Goal: Information Seeking & Learning: Learn about a topic

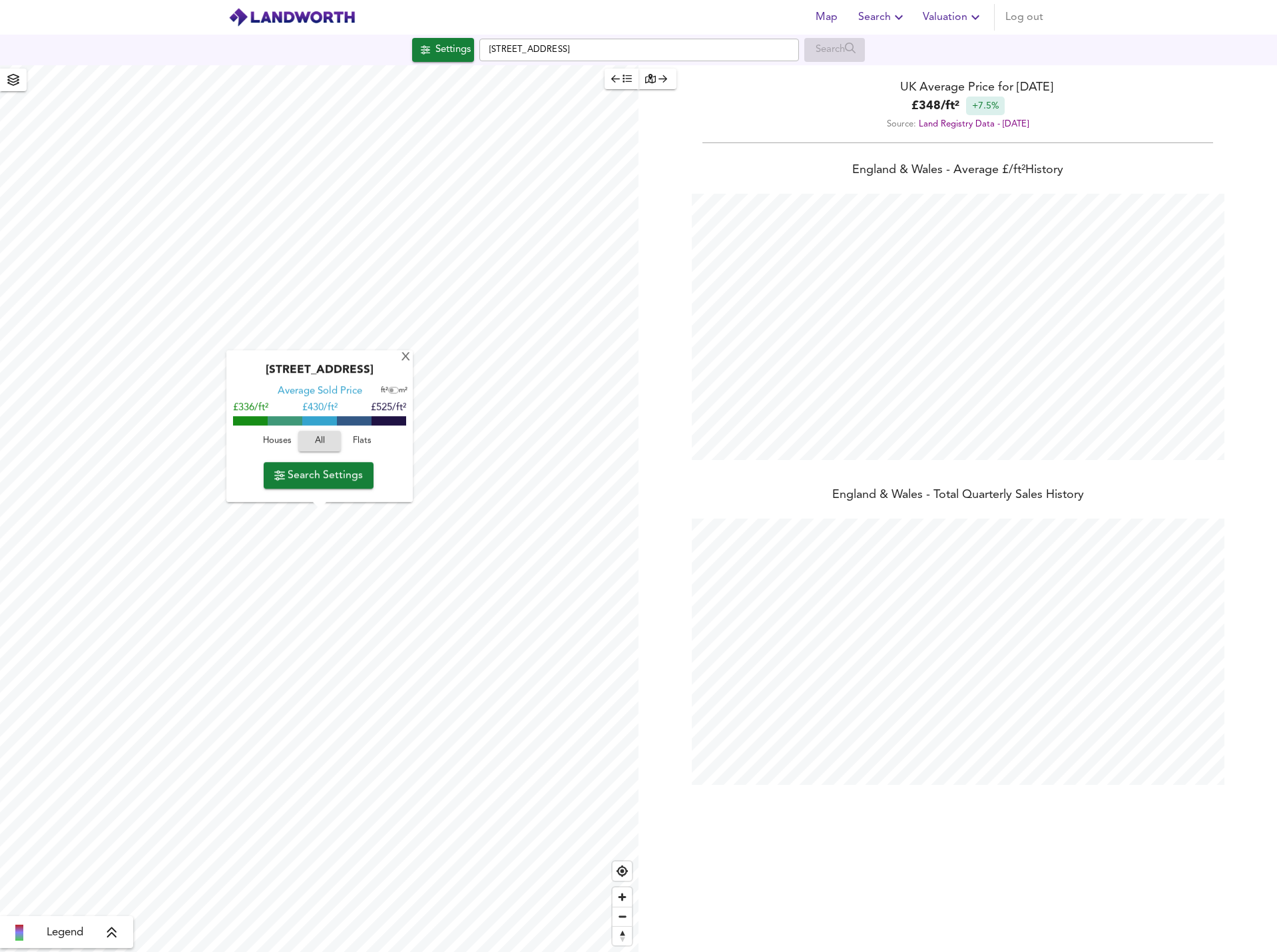
scroll to position [952, 1277]
click at [277, 443] on span "Houses" at bounding box center [276, 442] width 36 height 15
click at [333, 473] on span "Search Settings" at bounding box center [318, 476] width 88 height 18
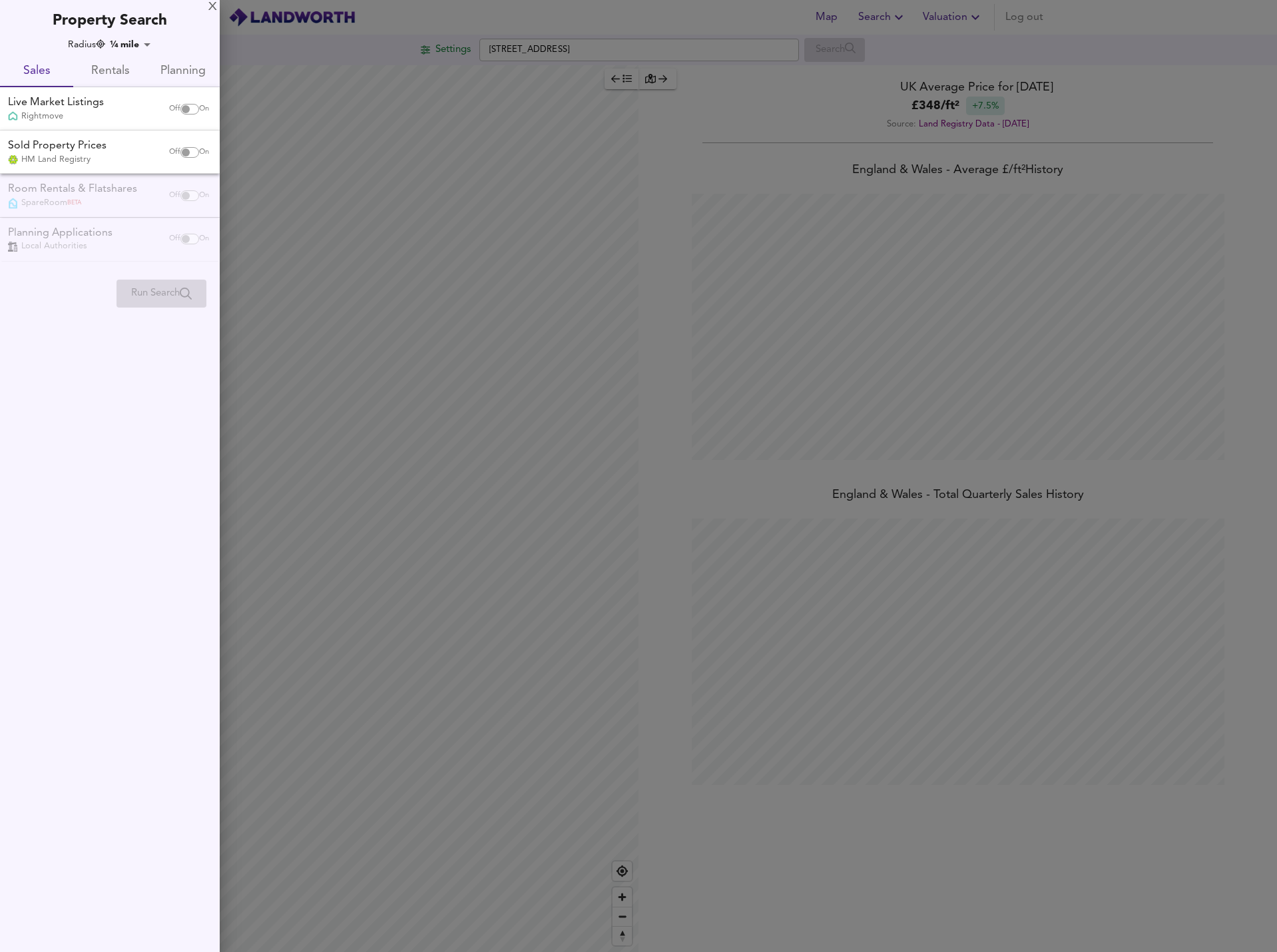
click at [186, 105] on input "checkbox" at bounding box center [186, 109] width 32 height 11
checkbox input "true"
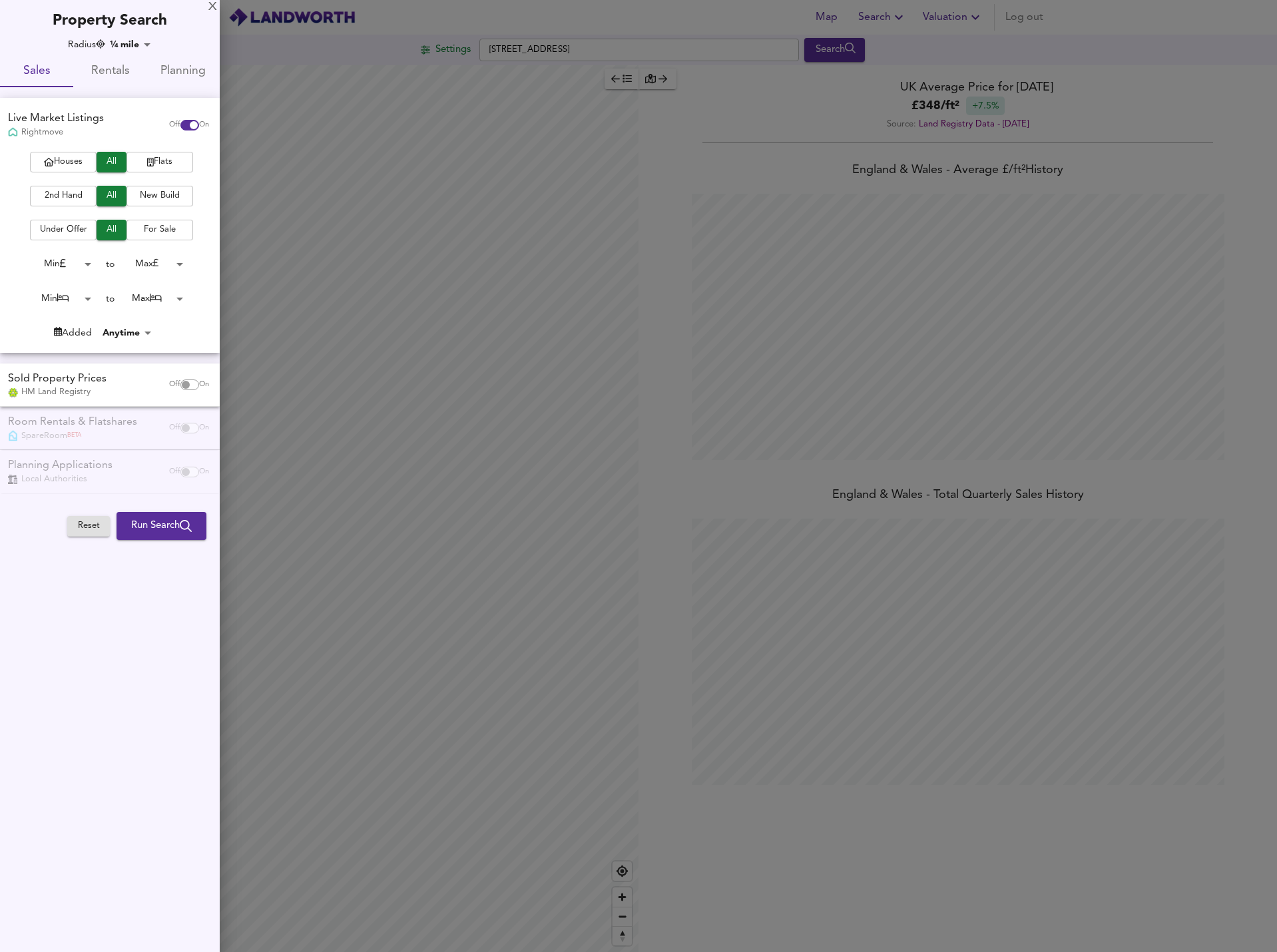
click at [72, 158] on span "Houses" at bounding box center [63, 162] width 53 height 15
click at [188, 387] on input "checkbox" at bounding box center [186, 385] width 32 height 11
checkbox input "true"
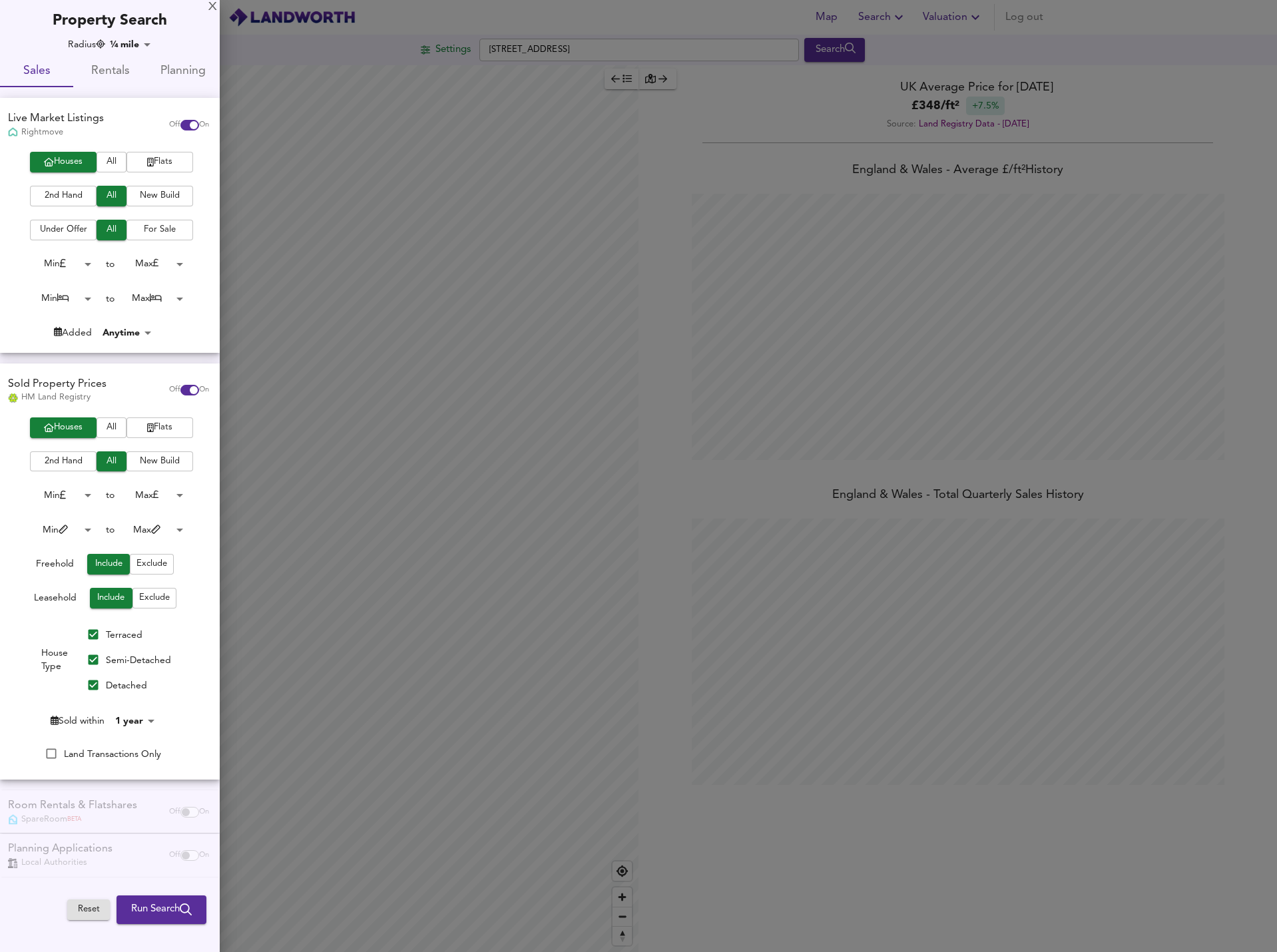
click at [170, 913] on span "Run Search" at bounding box center [161, 909] width 60 height 18
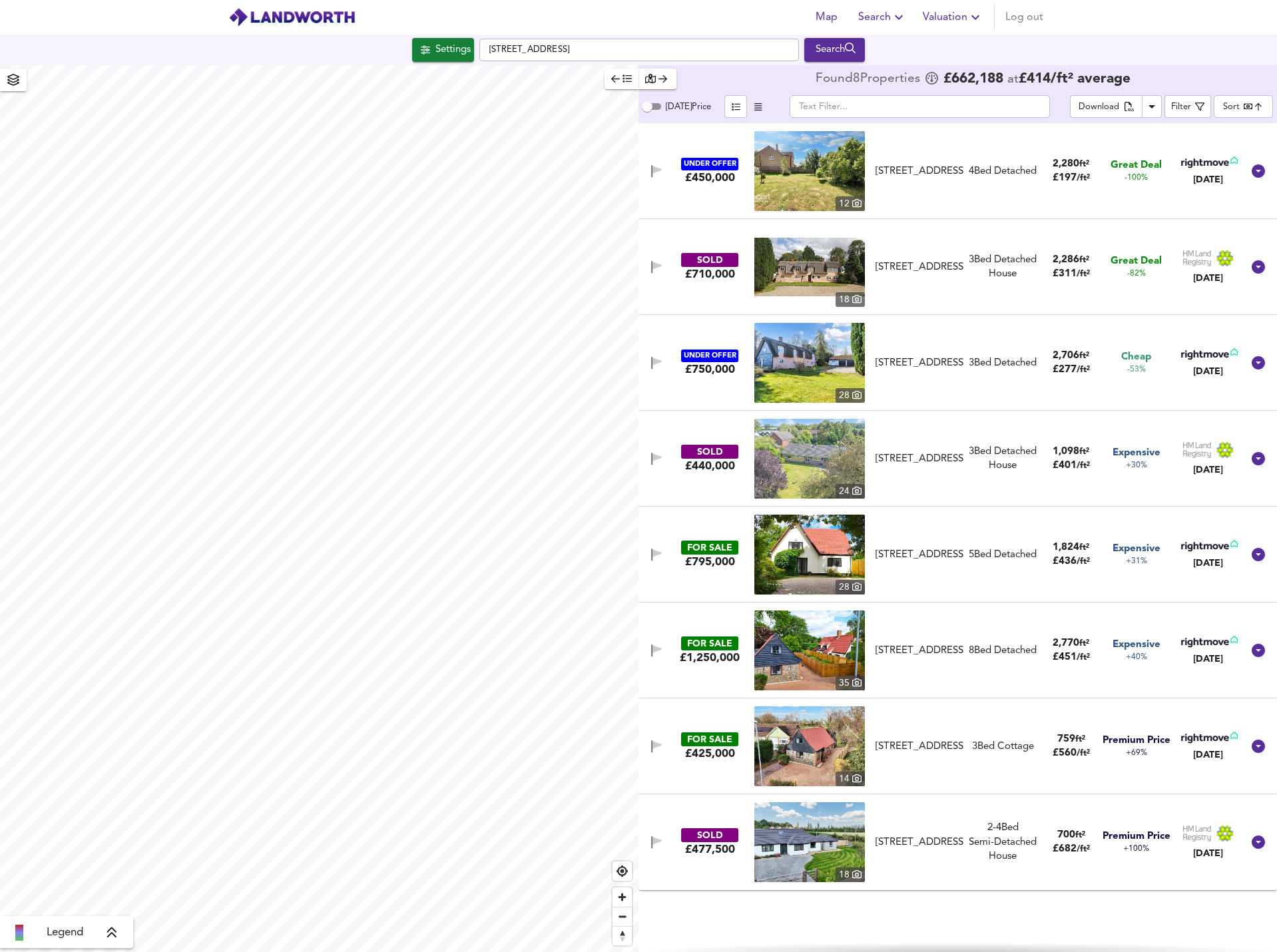
click at [1232, 104] on body "Map Search Valuation Log out Settings [GEOGRAPHIC_DATA] 9SQ Search Legend Found…" at bounding box center [638, 476] width 1277 height 952
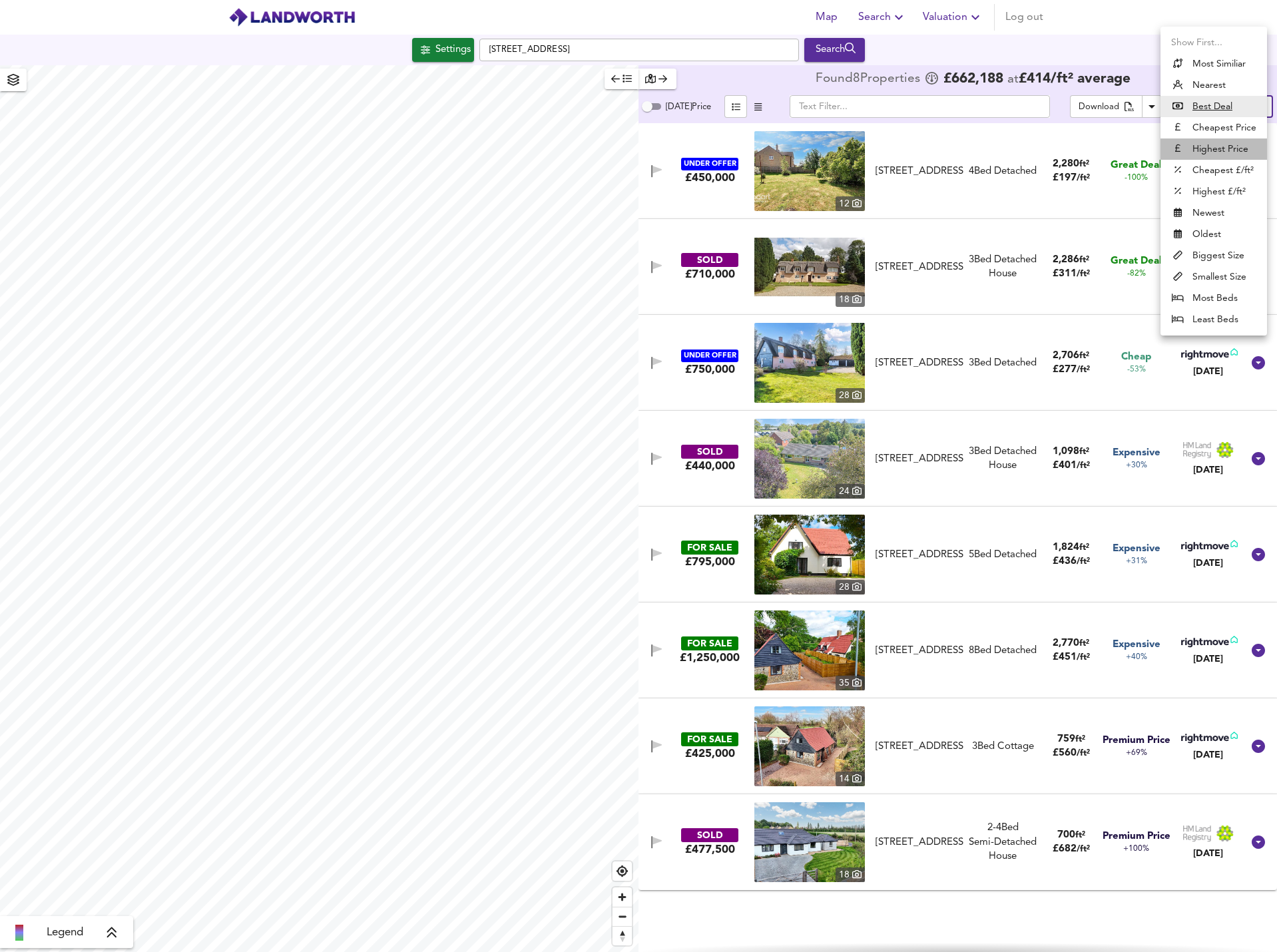
click at [1237, 150] on li "Highest Price" at bounding box center [1213, 149] width 107 height 21
type input "expensive"
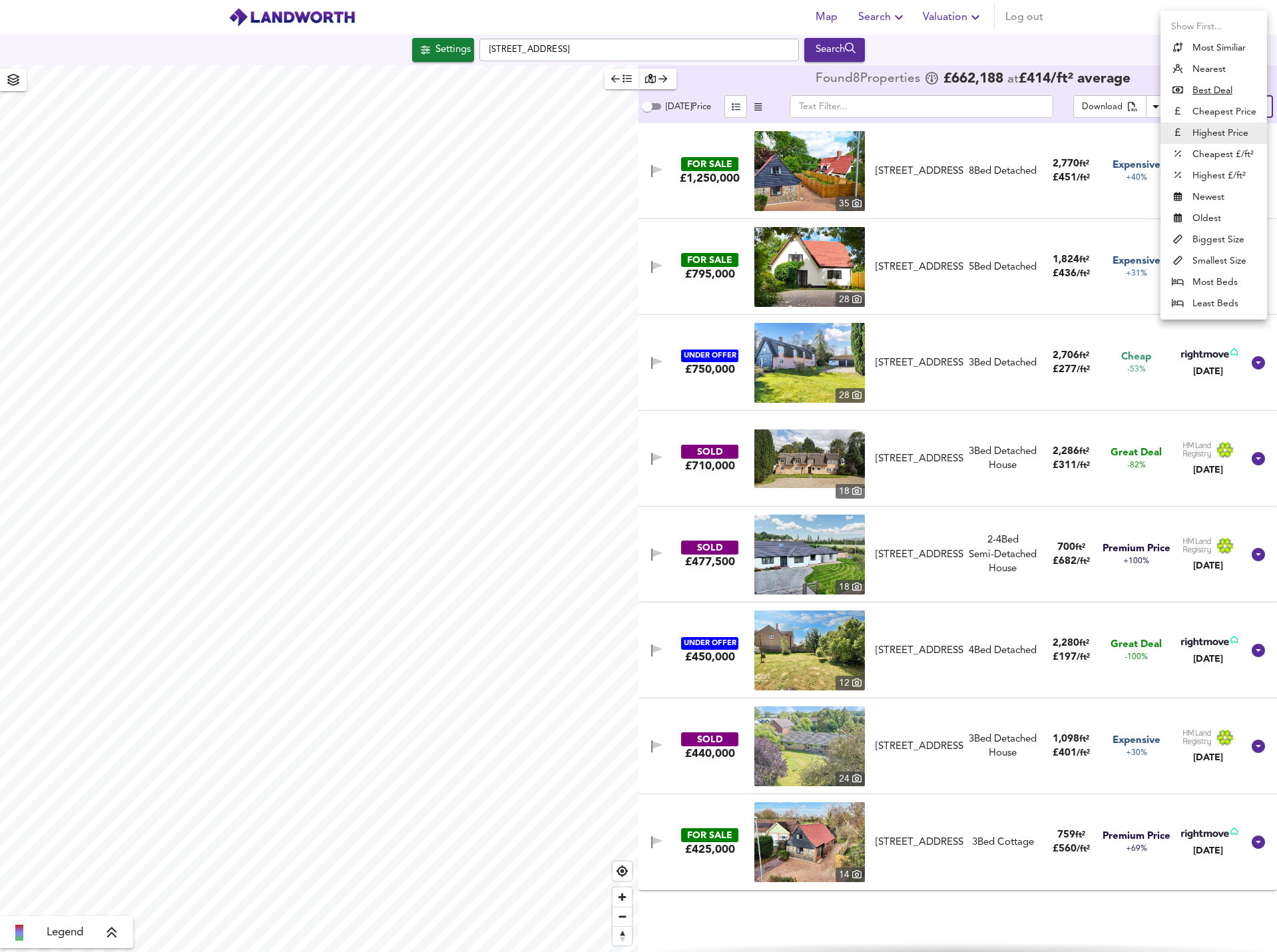
click at [1227, 111] on body "Map Search Valuation Log out Settings [GEOGRAPHIC_DATA] 9SQ Search Legend Found…" at bounding box center [638, 476] width 1277 height 952
click at [1131, 54] on div at bounding box center [638, 476] width 1277 height 952
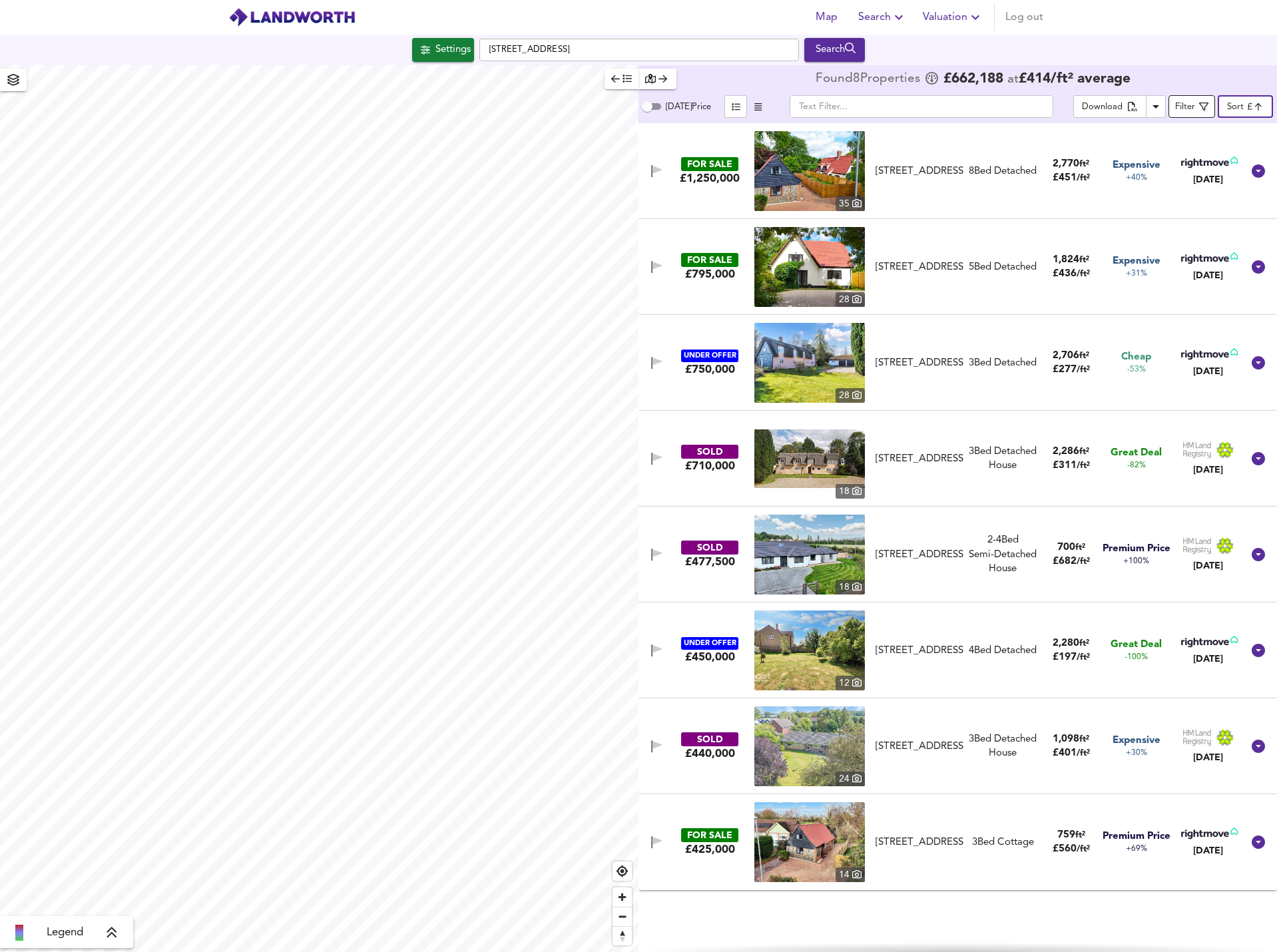
click at [1180, 109] on div "Filter" at bounding box center [1185, 108] width 20 height 15
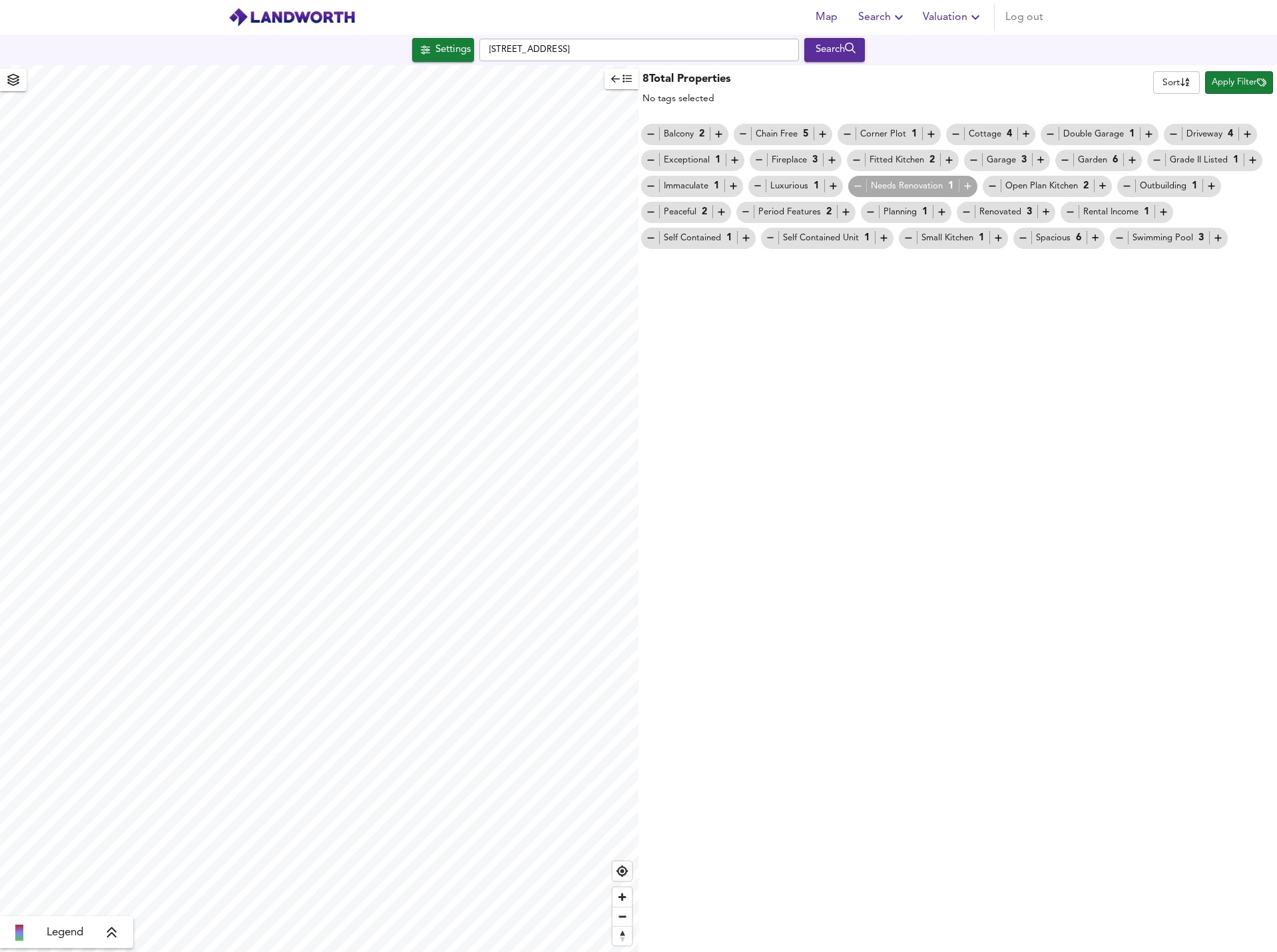
click at [1028, 46] on div "Settings [STREET_ADDRESS] Search" at bounding box center [638, 50] width 1277 height 24
click at [625, 82] on icon "button" at bounding box center [627, 78] width 9 height 9
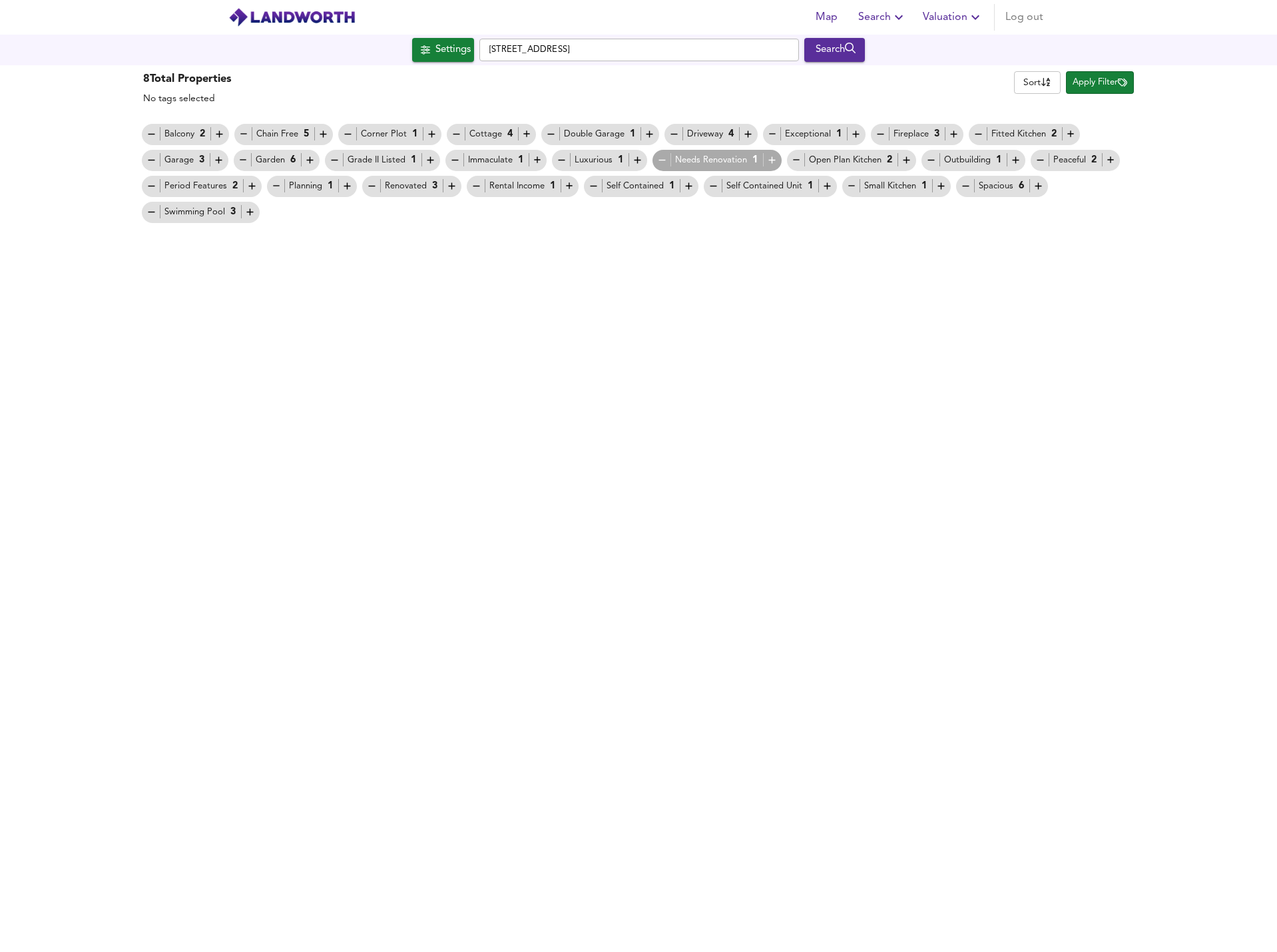
click at [1096, 85] on span "Apply Filter" at bounding box center [1100, 83] width 55 height 15
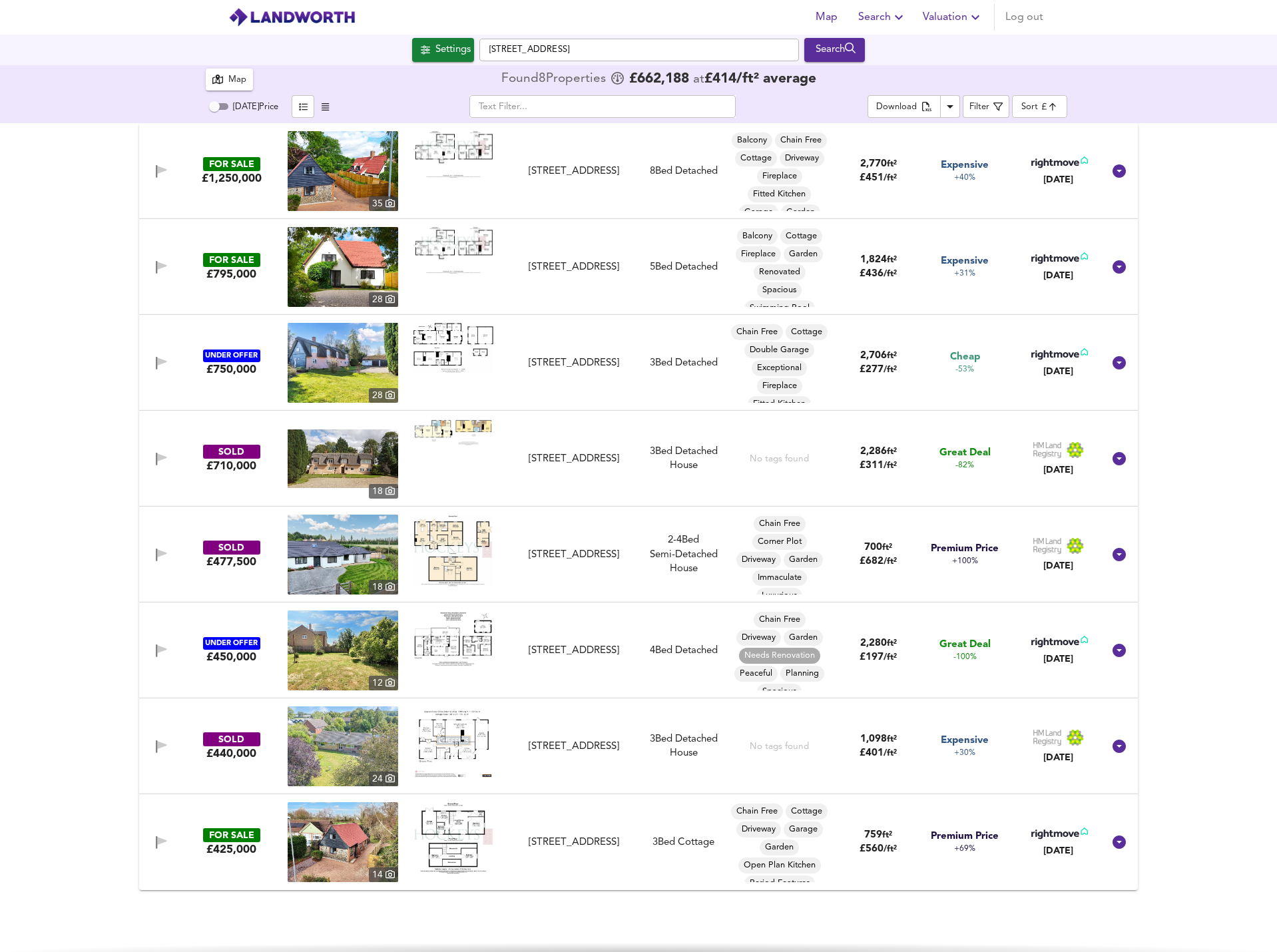
click at [223, 82] on div "Map" at bounding box center [229, 80] width 34 height 17
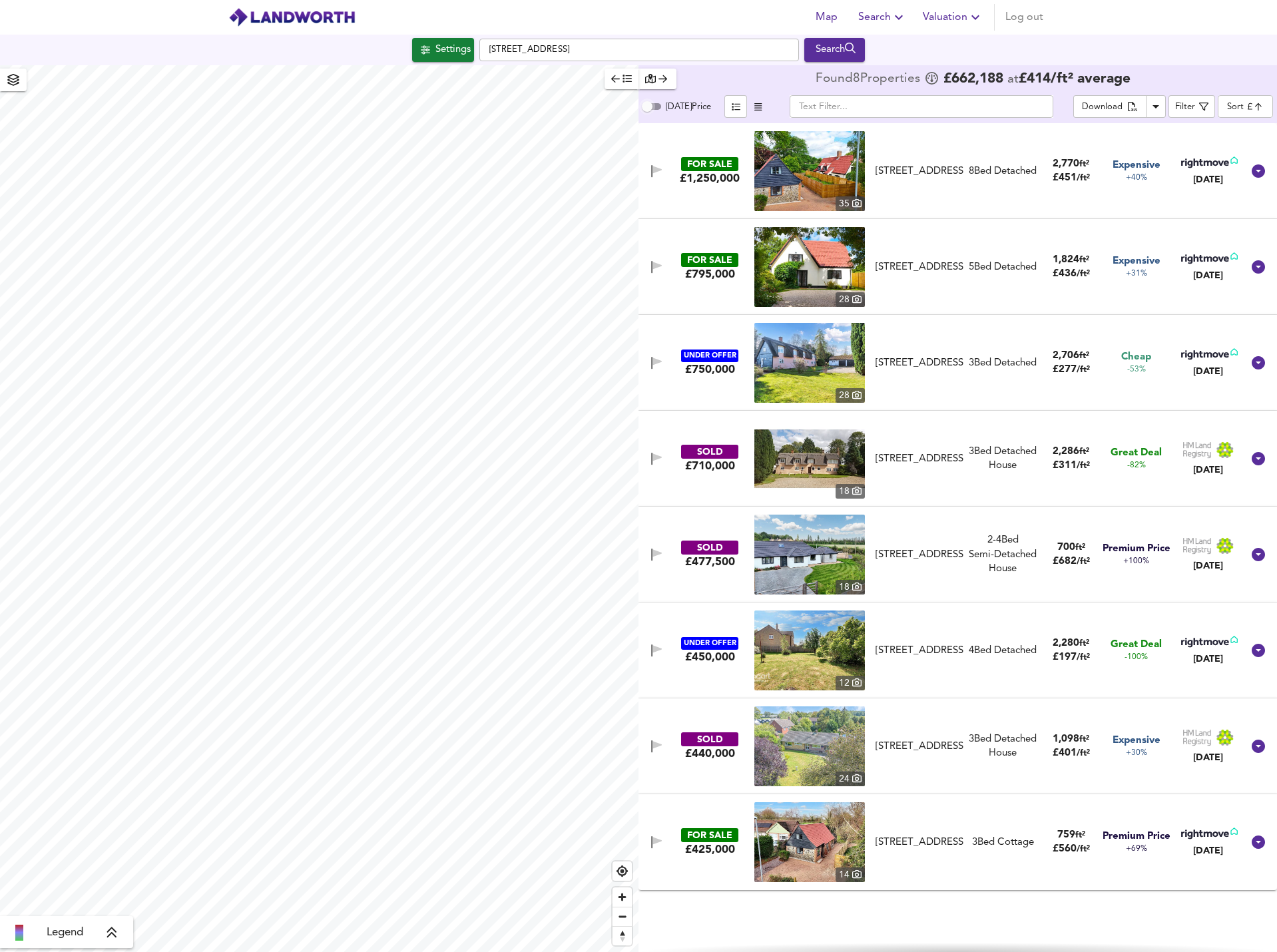
click at [662, 104] on input "[DATE] Price" at bounding box center [647, 106] width 48 height 16
click at [663, 104] on input "[DATE] Price" at bounding box center [657, 106] width 48 height 16
checkbox input "false"
click at [753, 109] on span "button" at bounding box center [758, 107] width 16 height 15
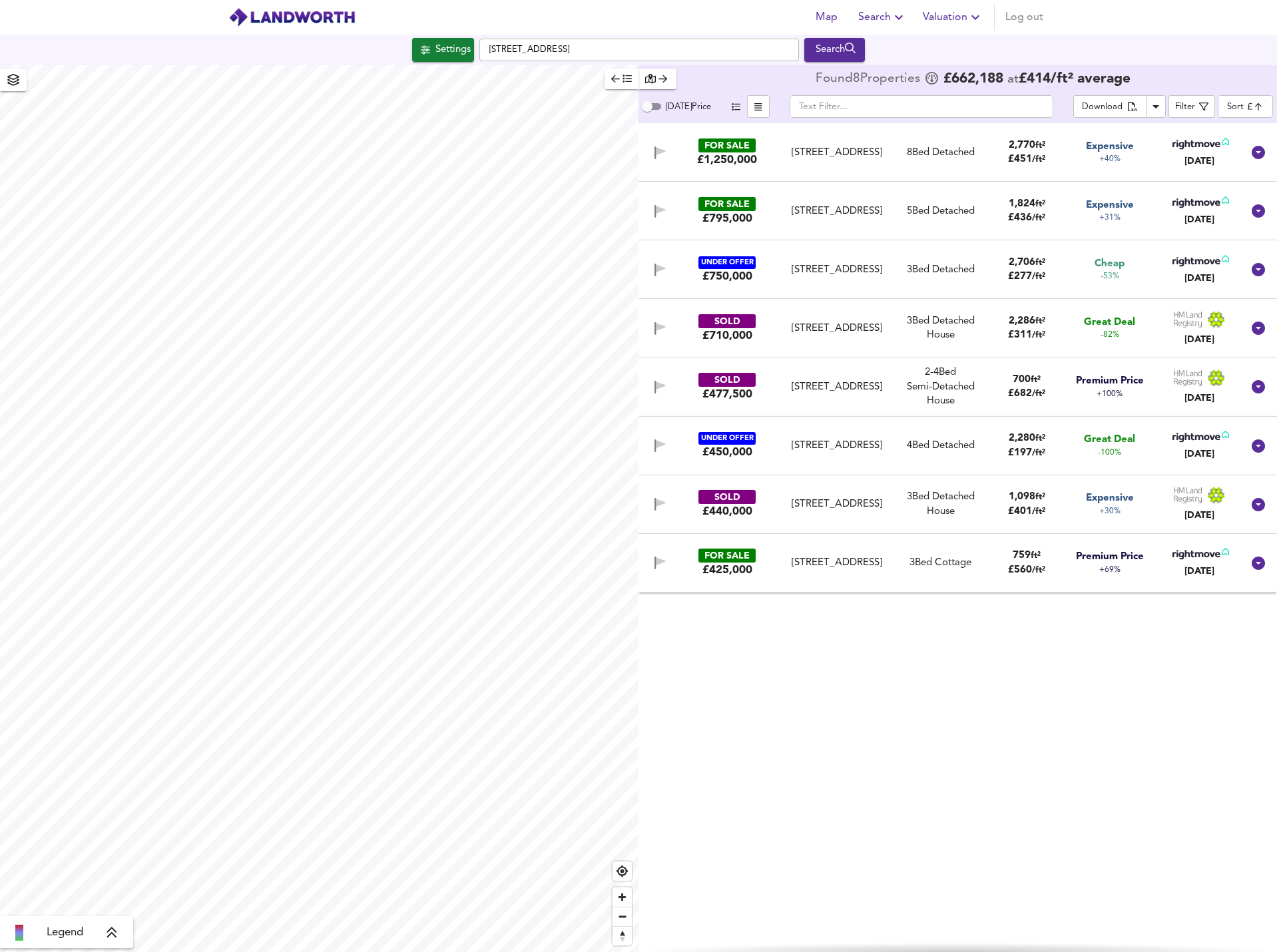
click at [739, 104] on span "button" at bounding box center [735, 107] width 16 height 15
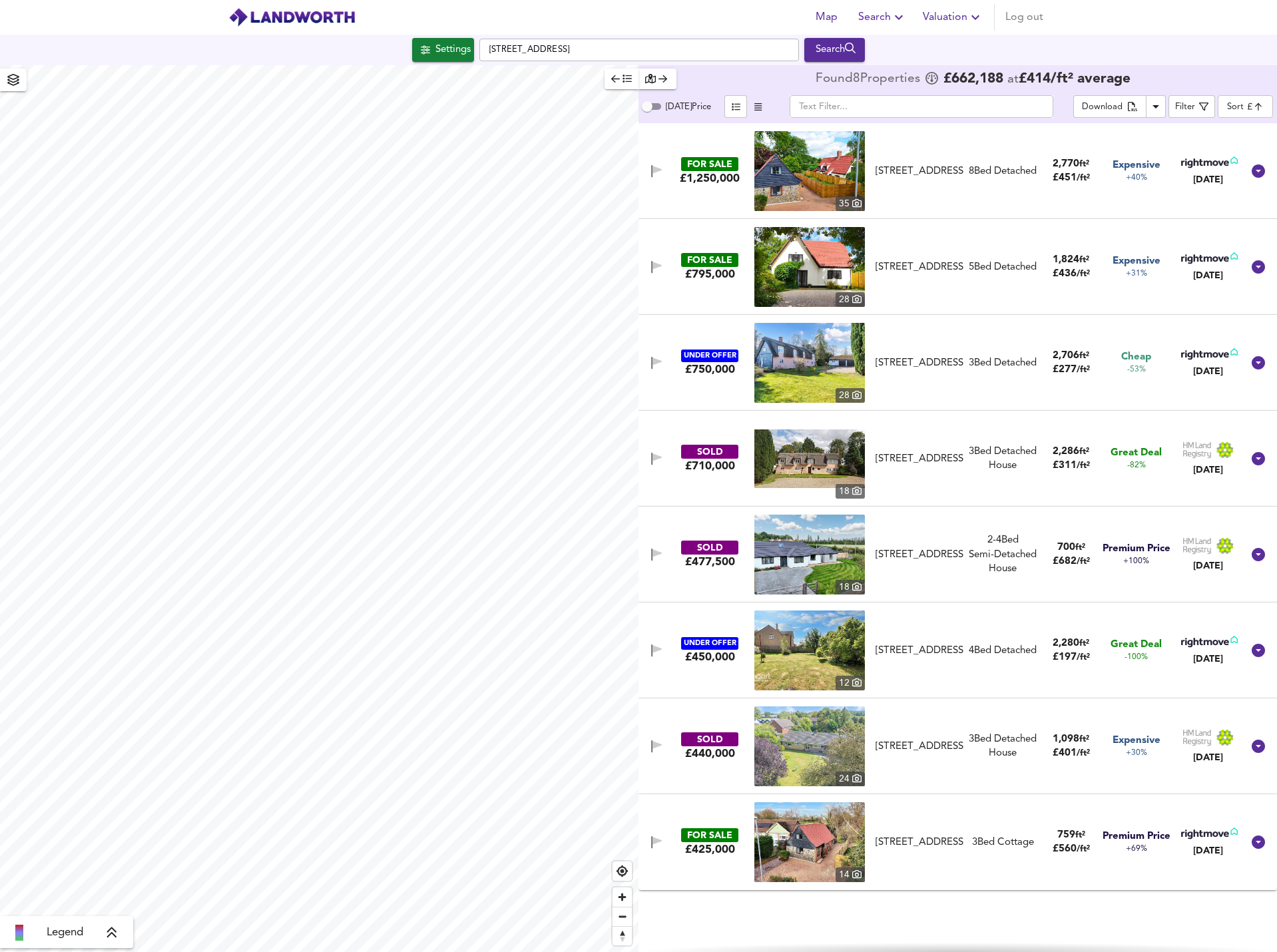
type input "3093"
click at [820, 48] on div "Search" at bounding box center [834, 50] width 54 height 18
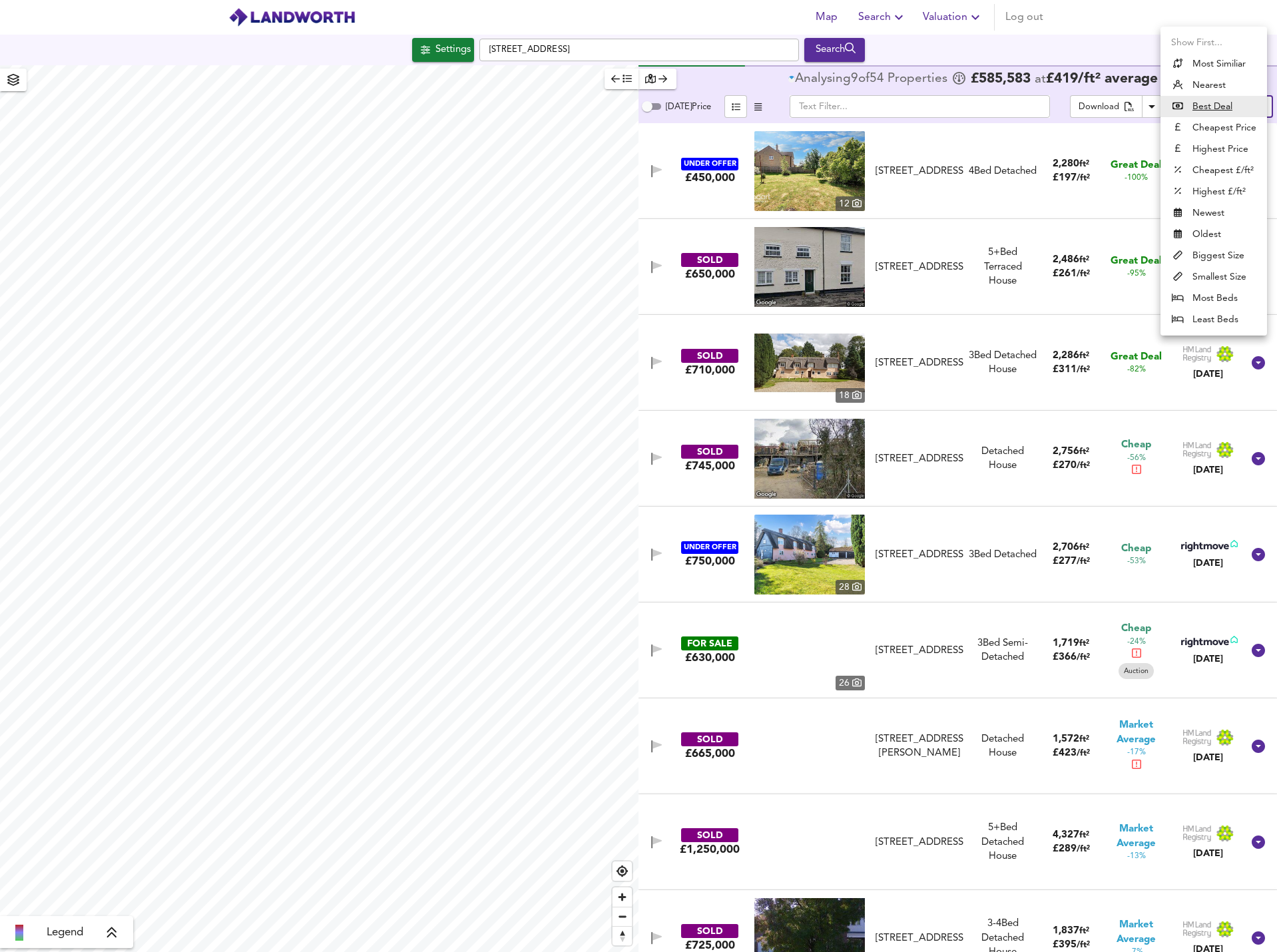
click at [1238, 108] on body "Map Search Valuation Log out Settings [GEOGRAPHIC_DATA] 9SQ Search Legend Analy…" at bounding box center [638, 476] width 1277 height 952
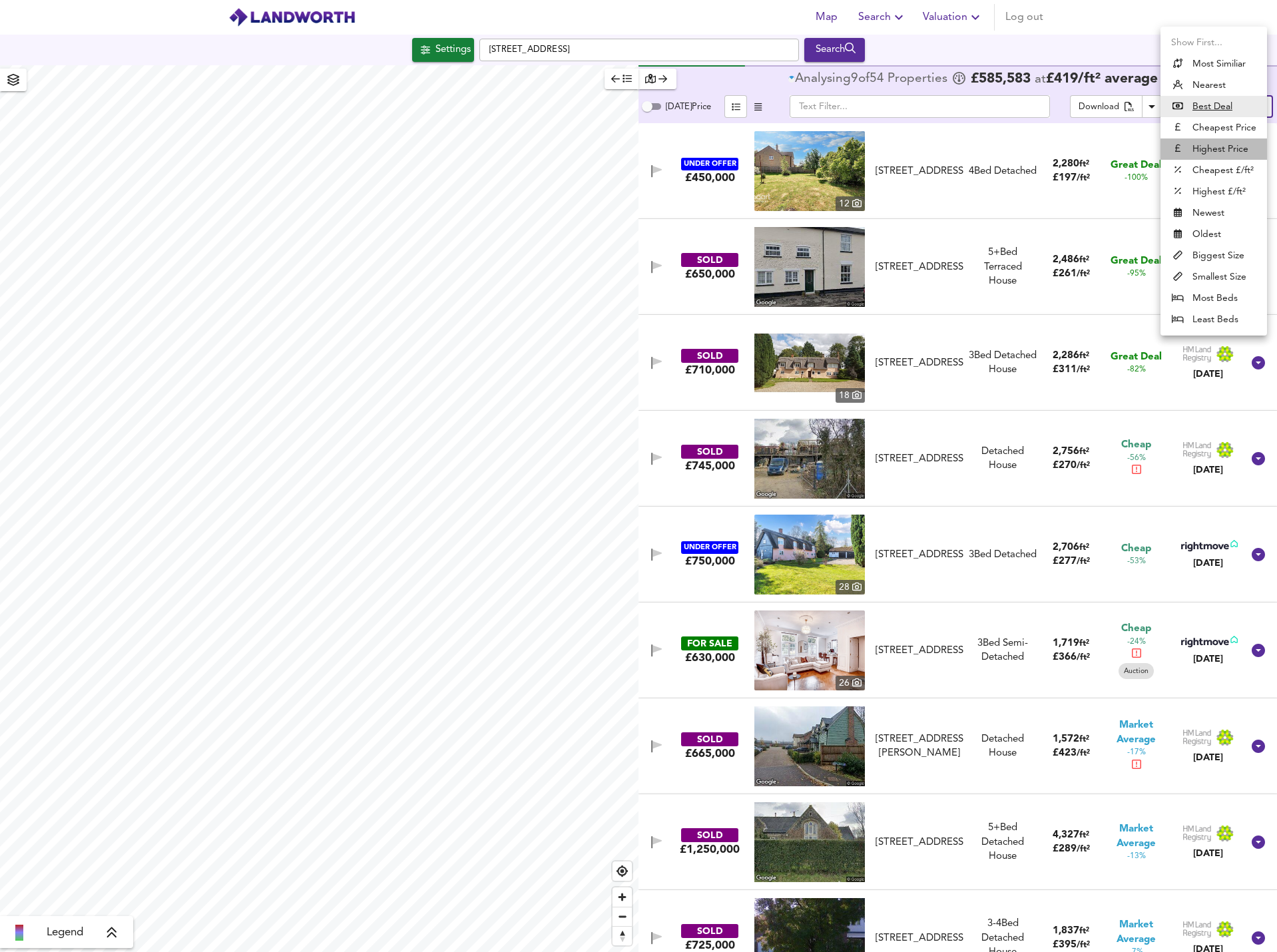
click at [1231, 146] on li "Highest Price" at bounding box center [1213, 149] width 107 height 21
type input "expensive"
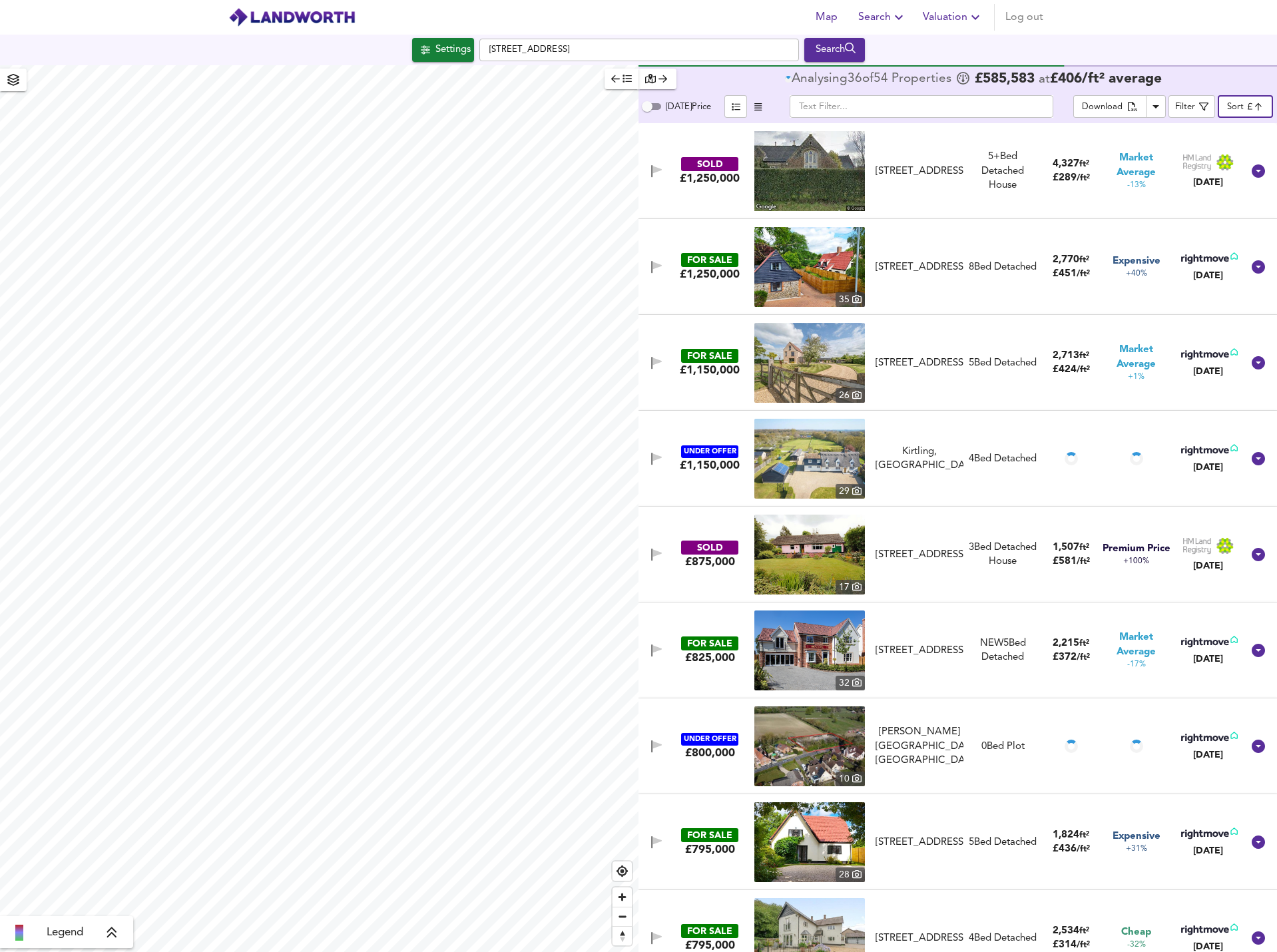
click at [852, 174] on img at bounding box center [810, 171] width 111 height 80
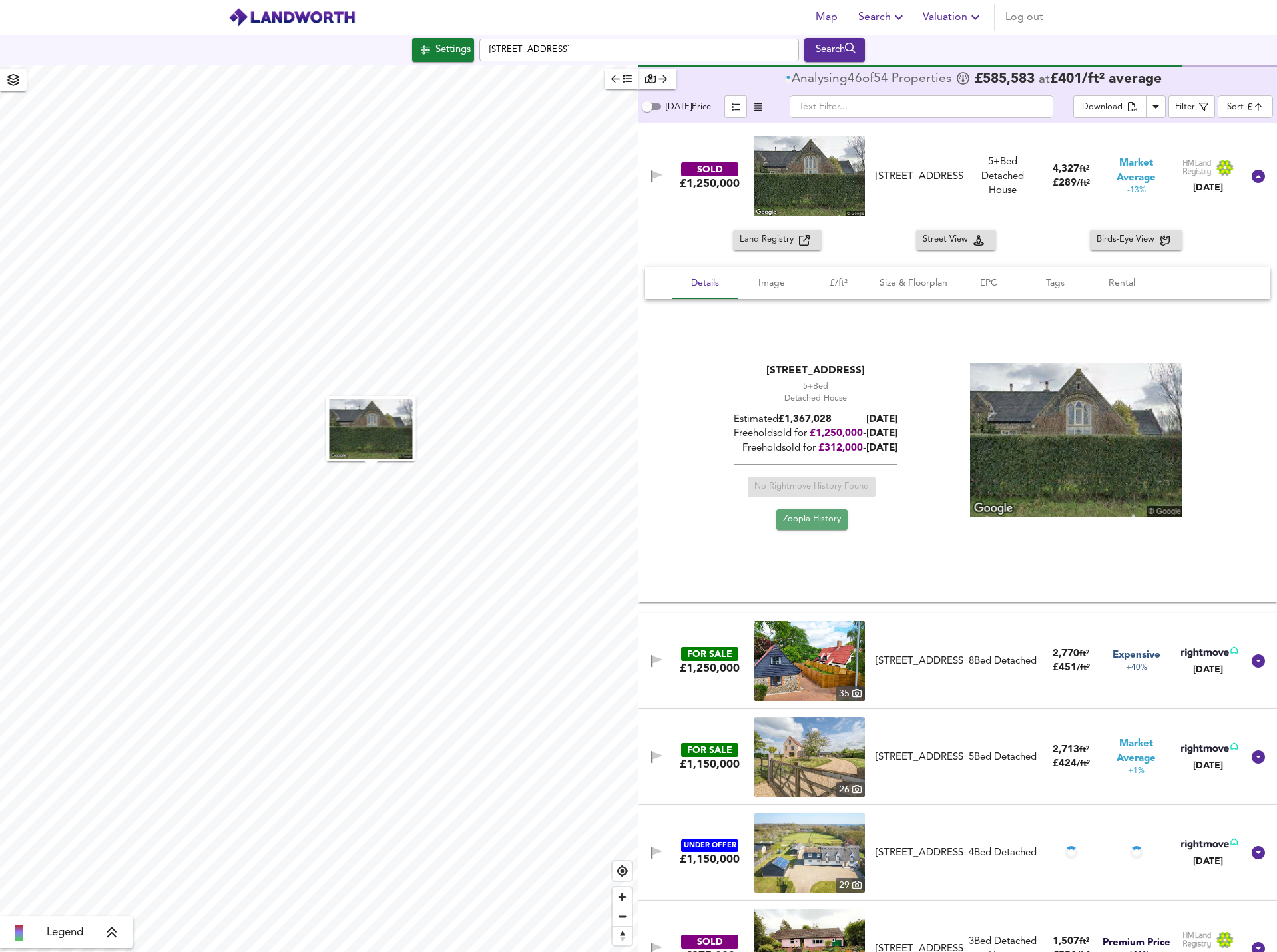
click at [822, 519] on span "Zoopla History" at bounding box center [812, 519] width 58 height 15
click at [703, 282] on span "Details" at bounding box center [705, 283] width 50 height 17
click at [653, 172] on icon "button" at bounding box center [657, 176] width 9 height 8
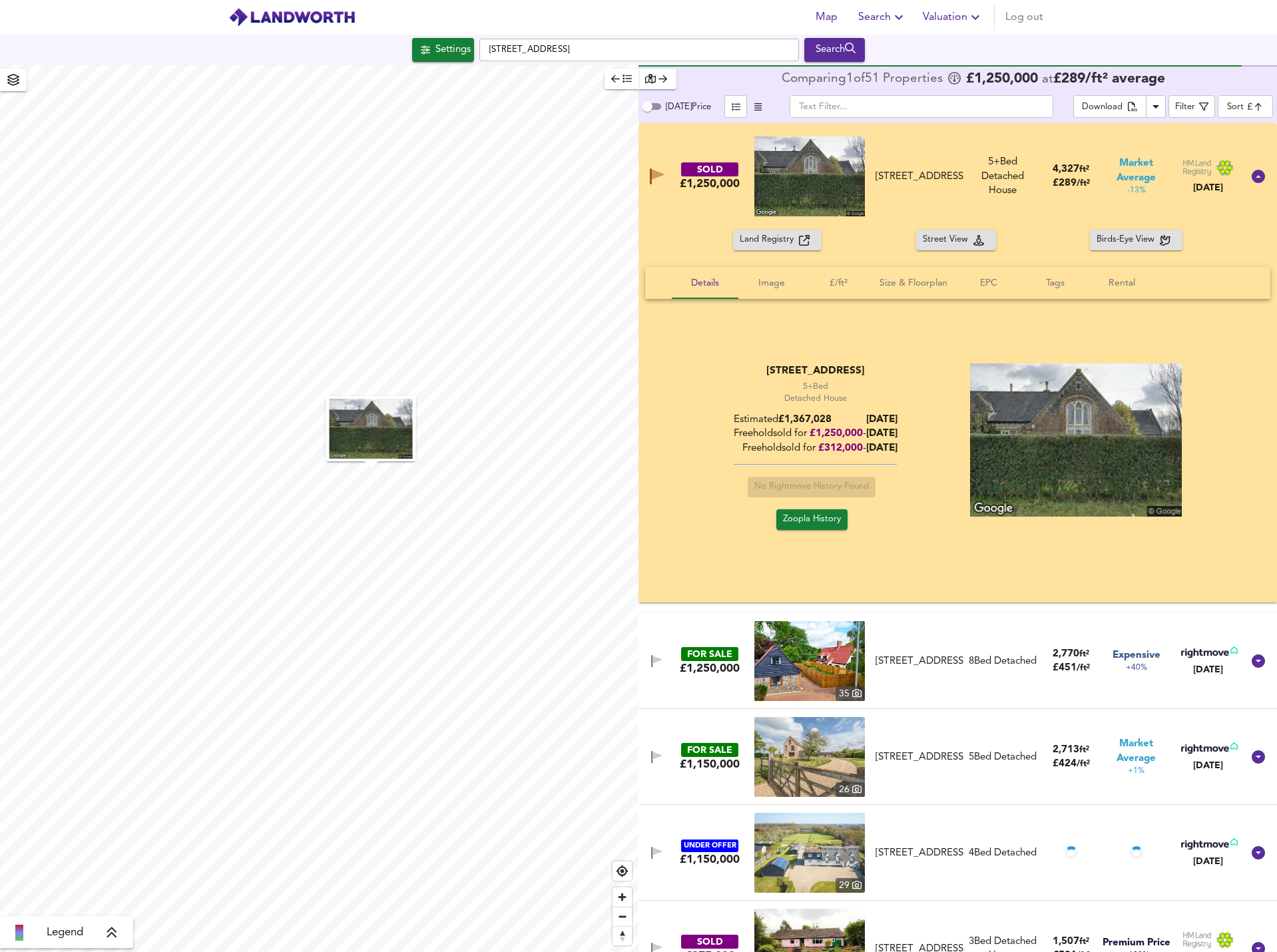
click at [656, 174] on icon "button" at bounding box center [658, 175] width 12 height 10
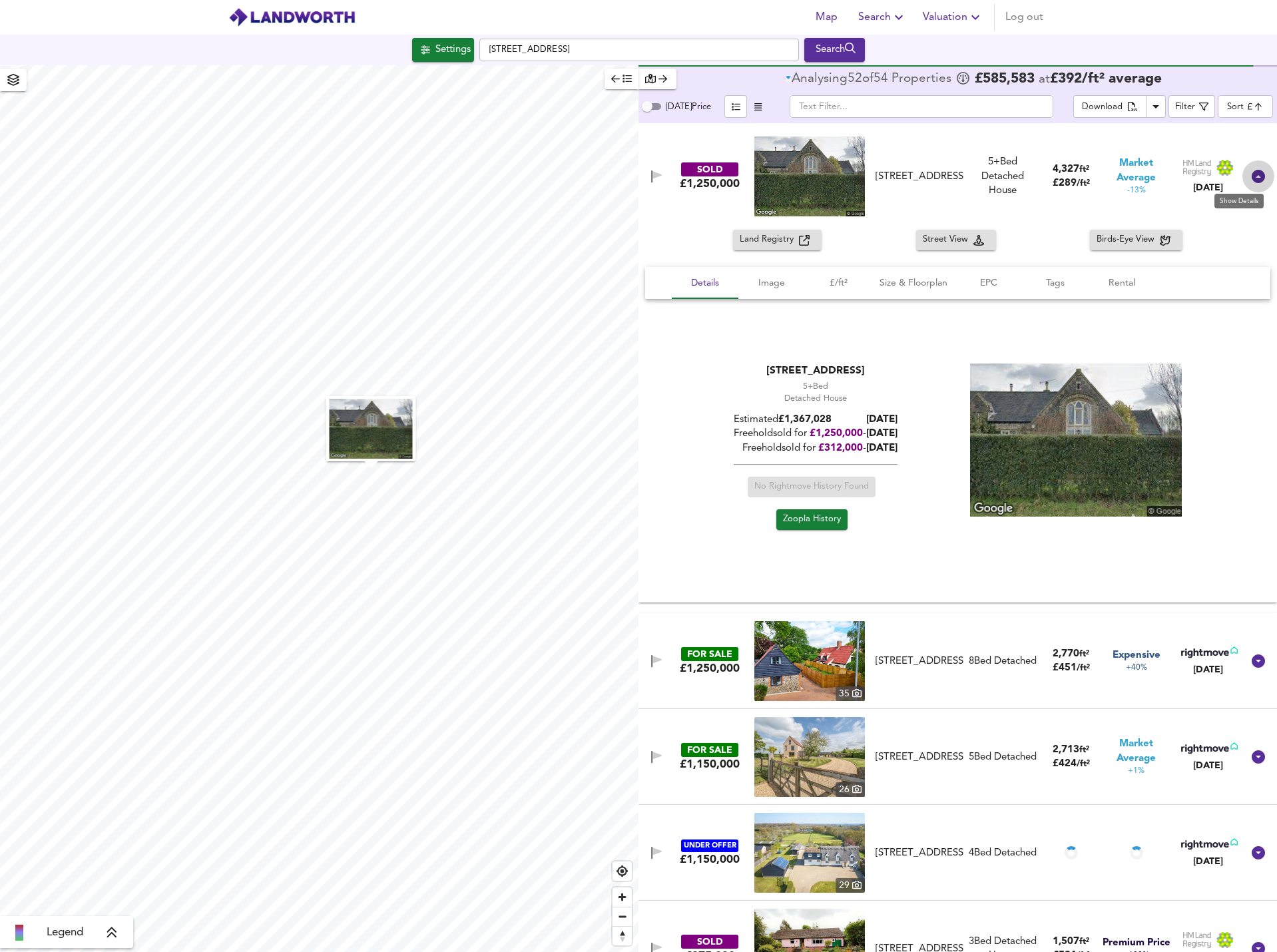
click at [1250, 175] on icon at bounding box center [1258, 176] width 16 height 16
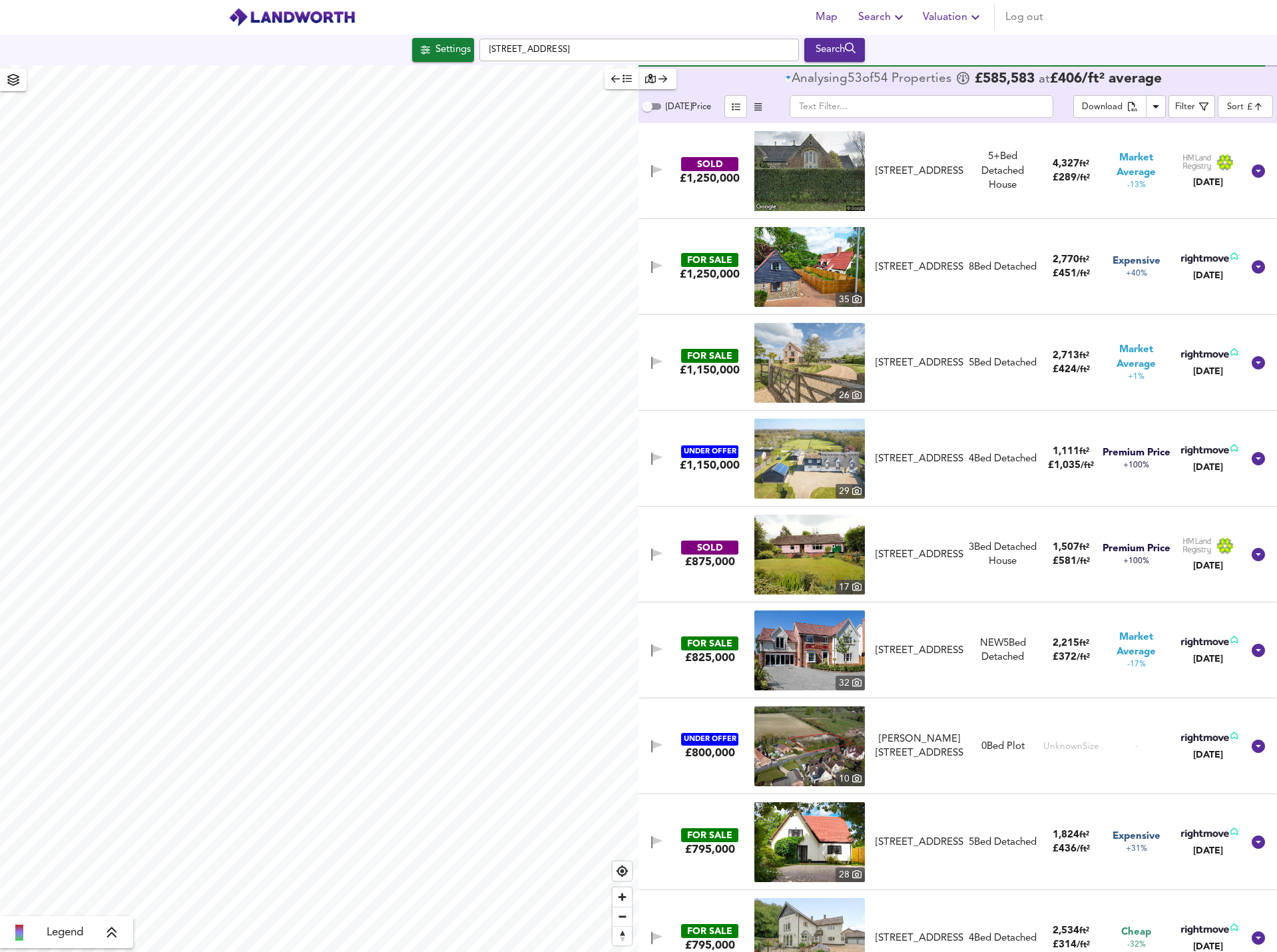
scroll to position [134, 0]
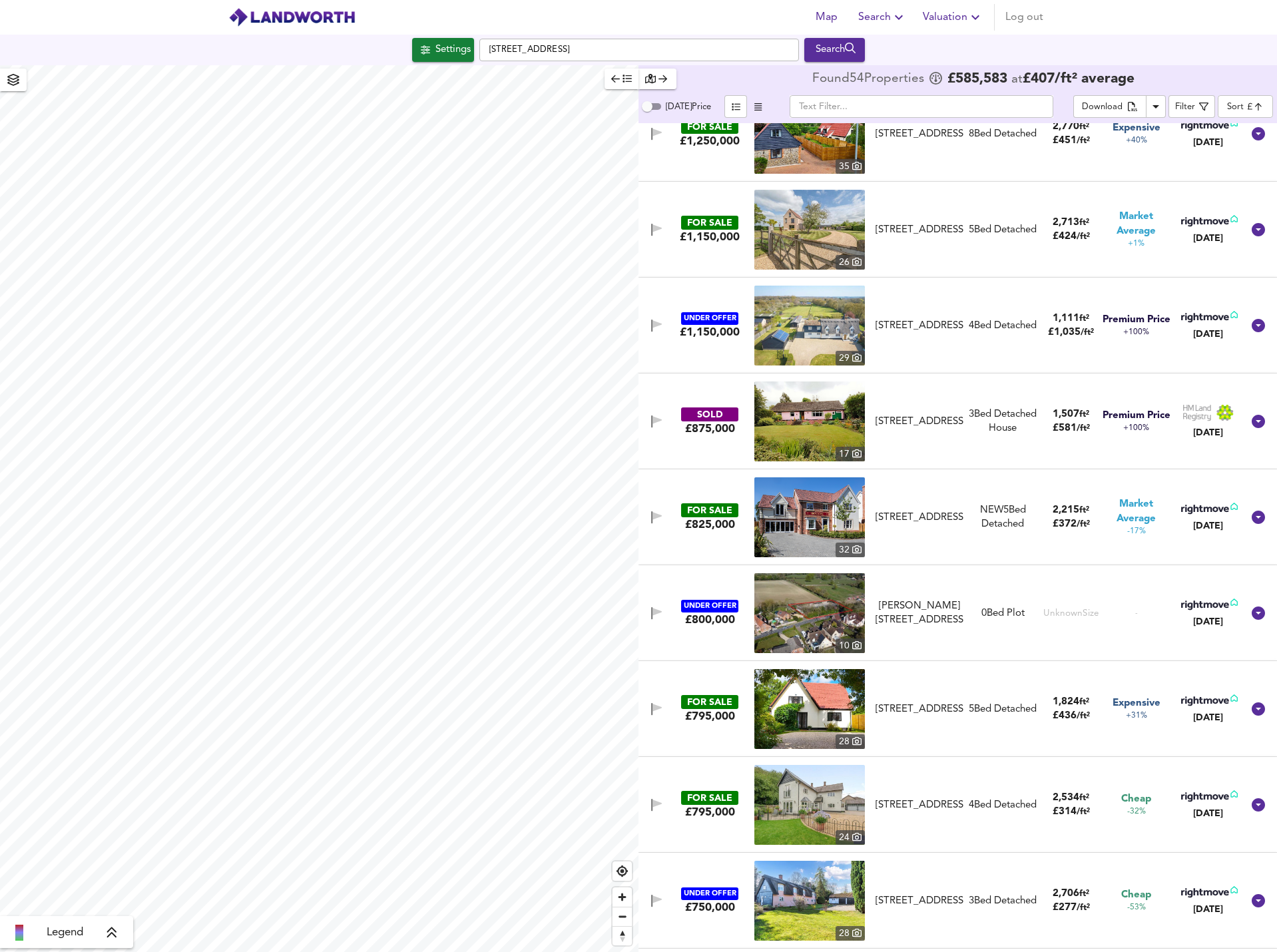
click at [807, 326] on img at bounding box center [810, 325] width 111 height 80
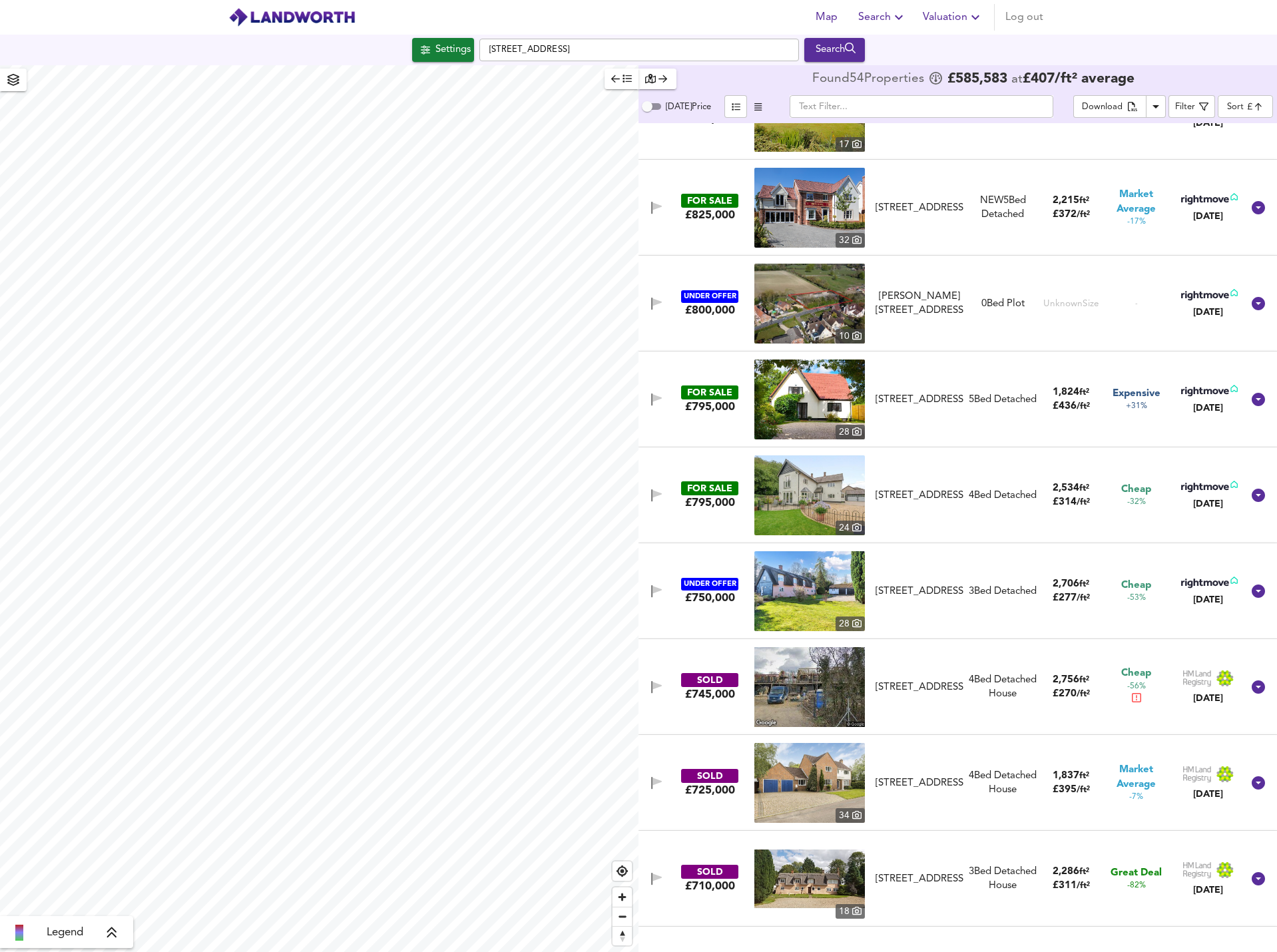
scroll to position [533, 0]
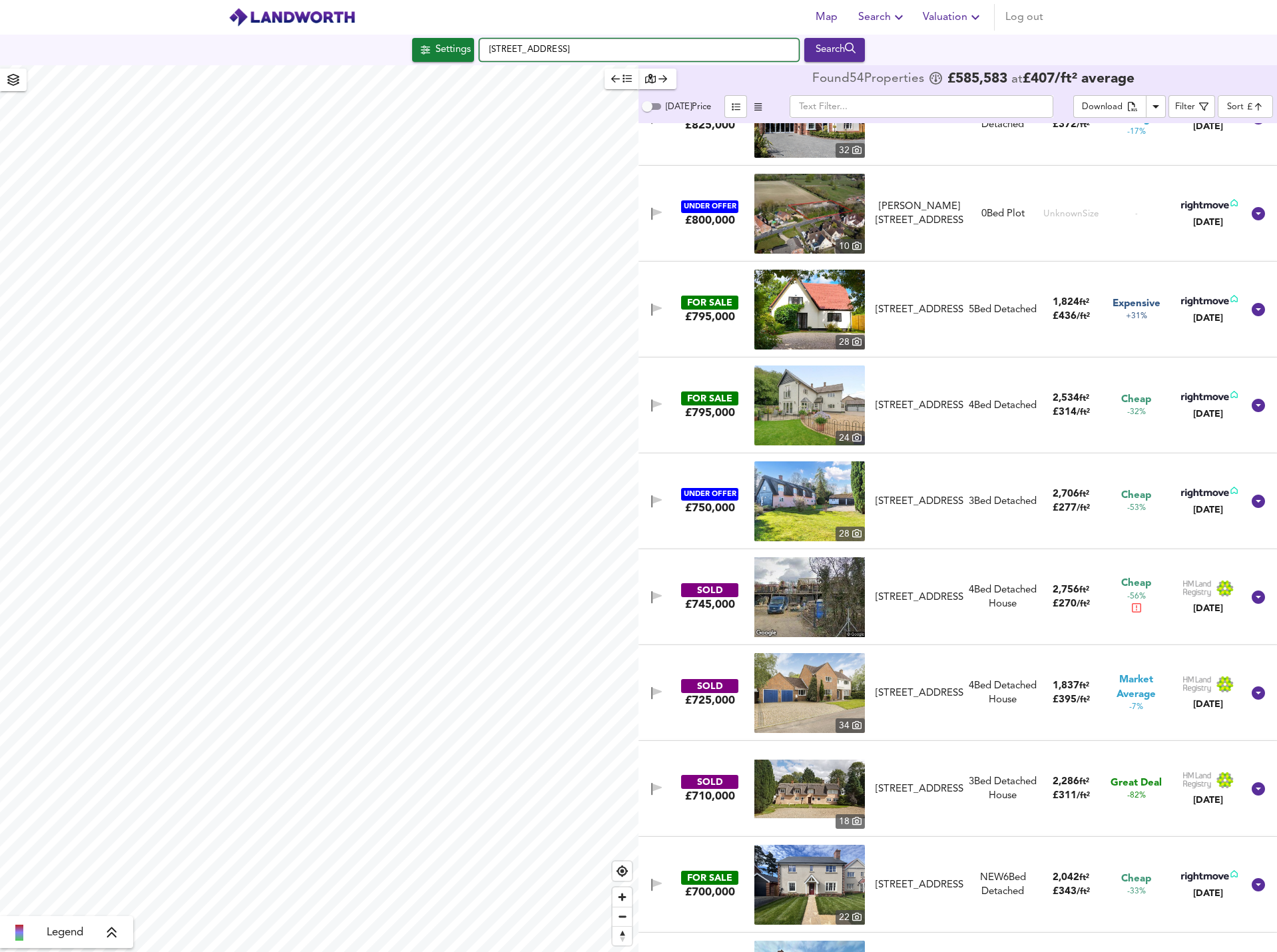
drag, startPoint x: 653, startPoint y: 51, endPoint x: 695, endPoint y: 48, distance: 42.1
click at [695, 48] on input "[STREET_ADDRESS]" at bounding box center [639, 50] width 319 height 23
click at [700, 46] on input "[STREET_ADDRESS]" at bounding box center [639, 50] width 319 height 23
drag, startPoint x: 696, startPoint y: 53, endPoint x: 648, endPoint y: 45, distance: 48.7
click at [648, 45] on input "[STREET_ADDRESS]" at bounding box center [639, 50] width 319 height 23
